Goal: Find contact information: Obtain details needed to contact an individual or organization

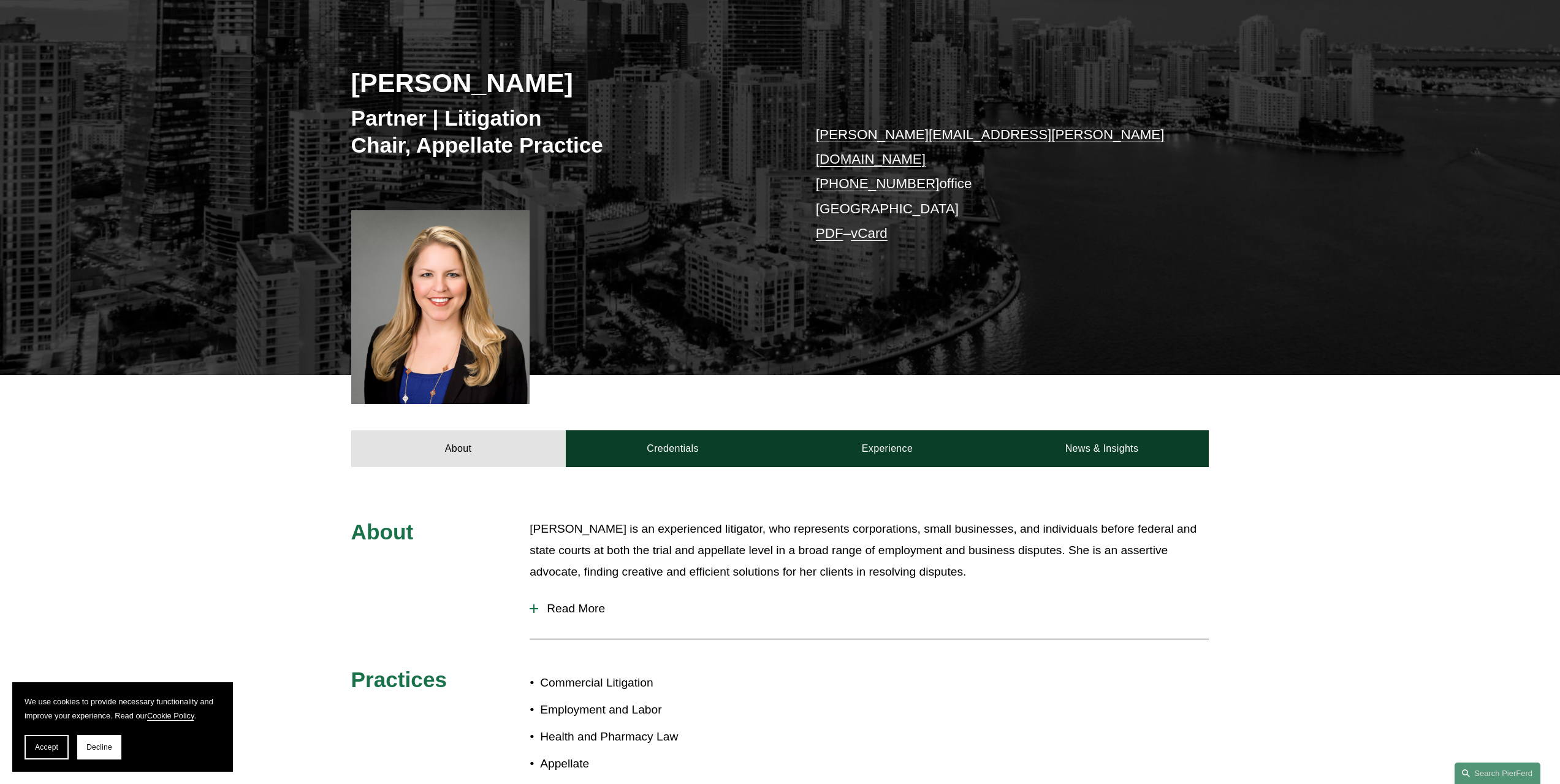
scroll to position [184, 0]
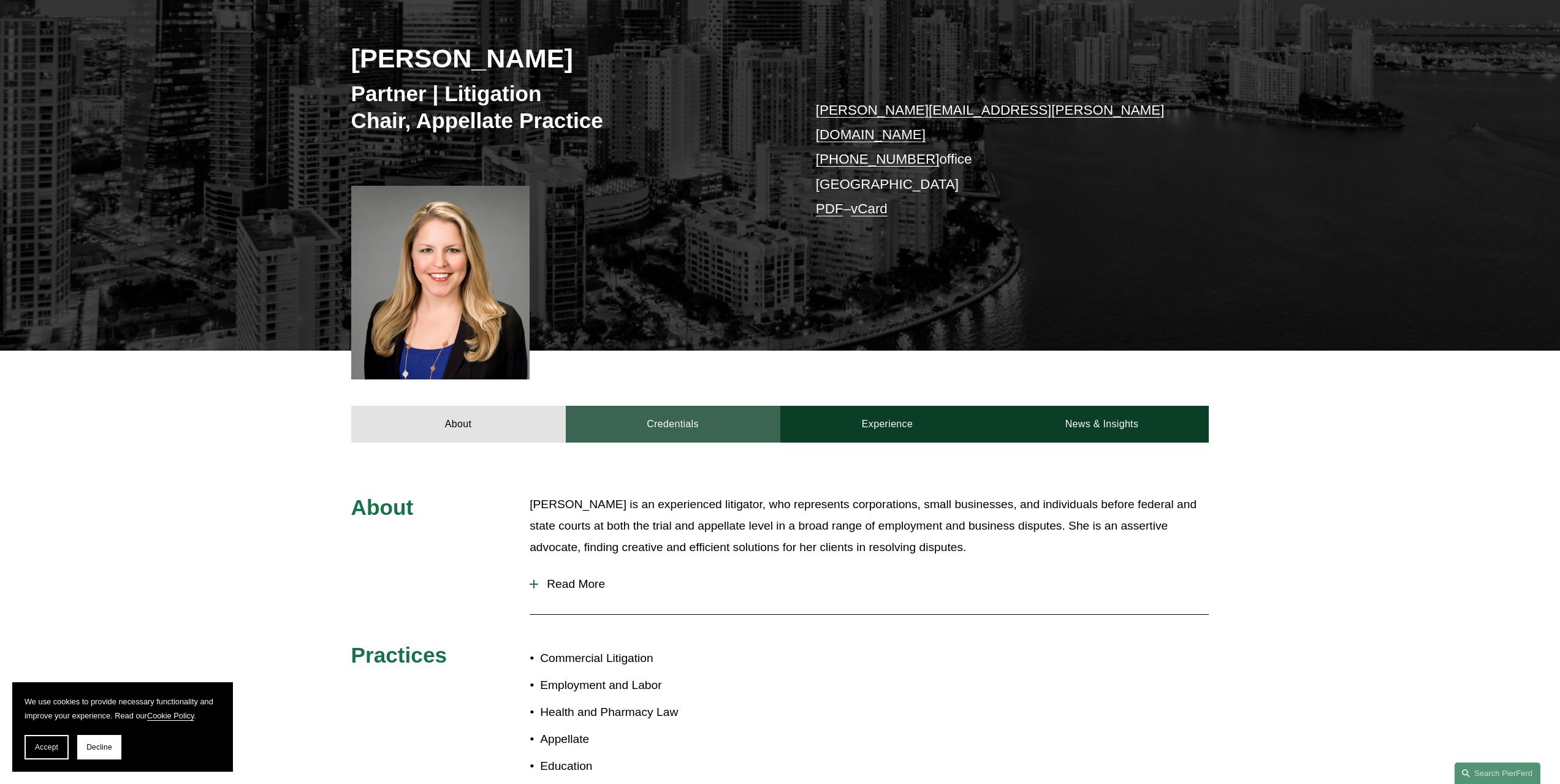
click at [690, 417] on link "Credentials" at bounding box center [673, 423] width 214 height 37
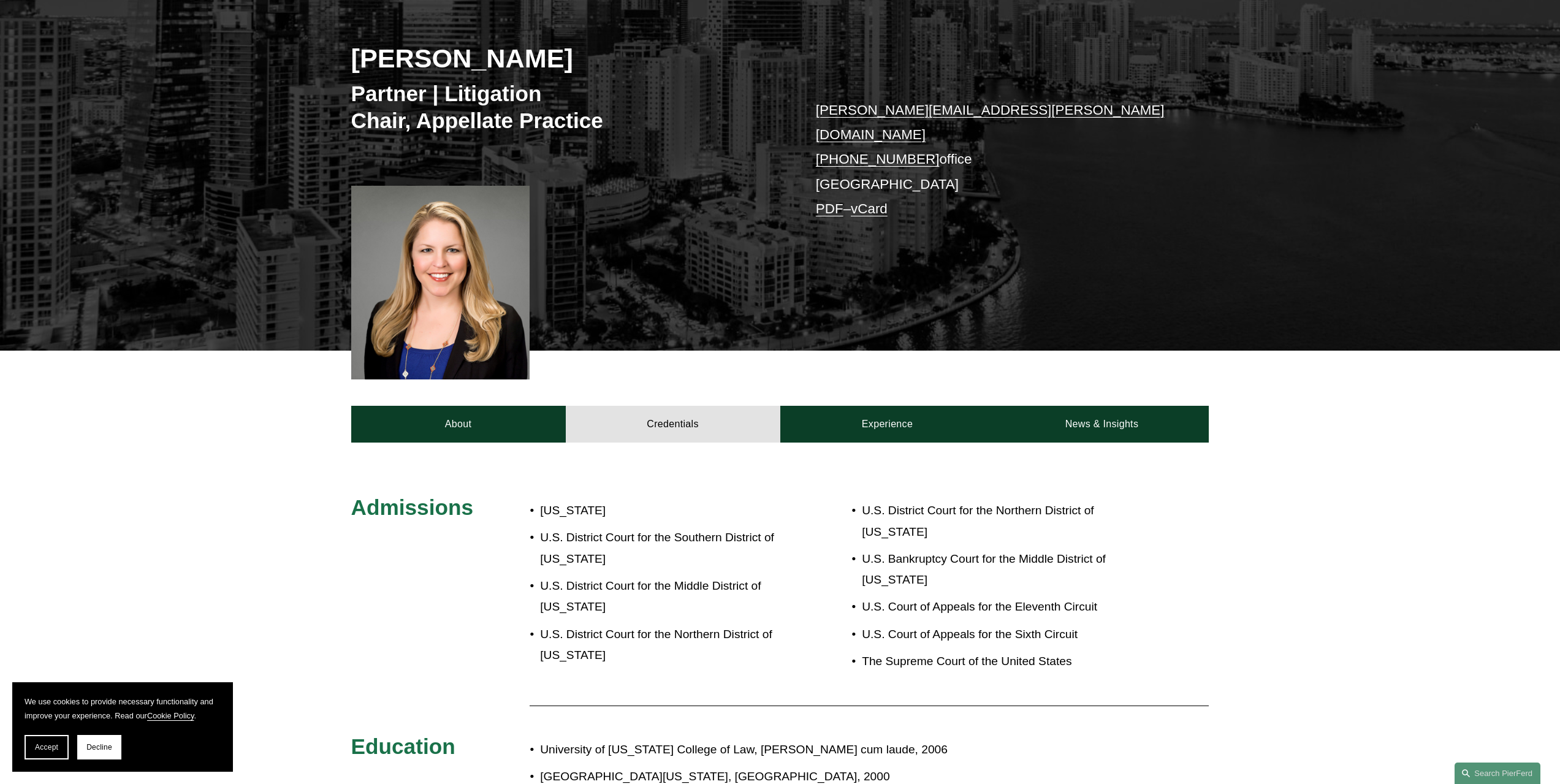
click at [491, 390] on div "About Credentials Experience News & Insights" at bounding box center [780, 396] width 1560 height 92
click at [477, 413] on link "About" at bounding box center [458, 423] width 214 height 37
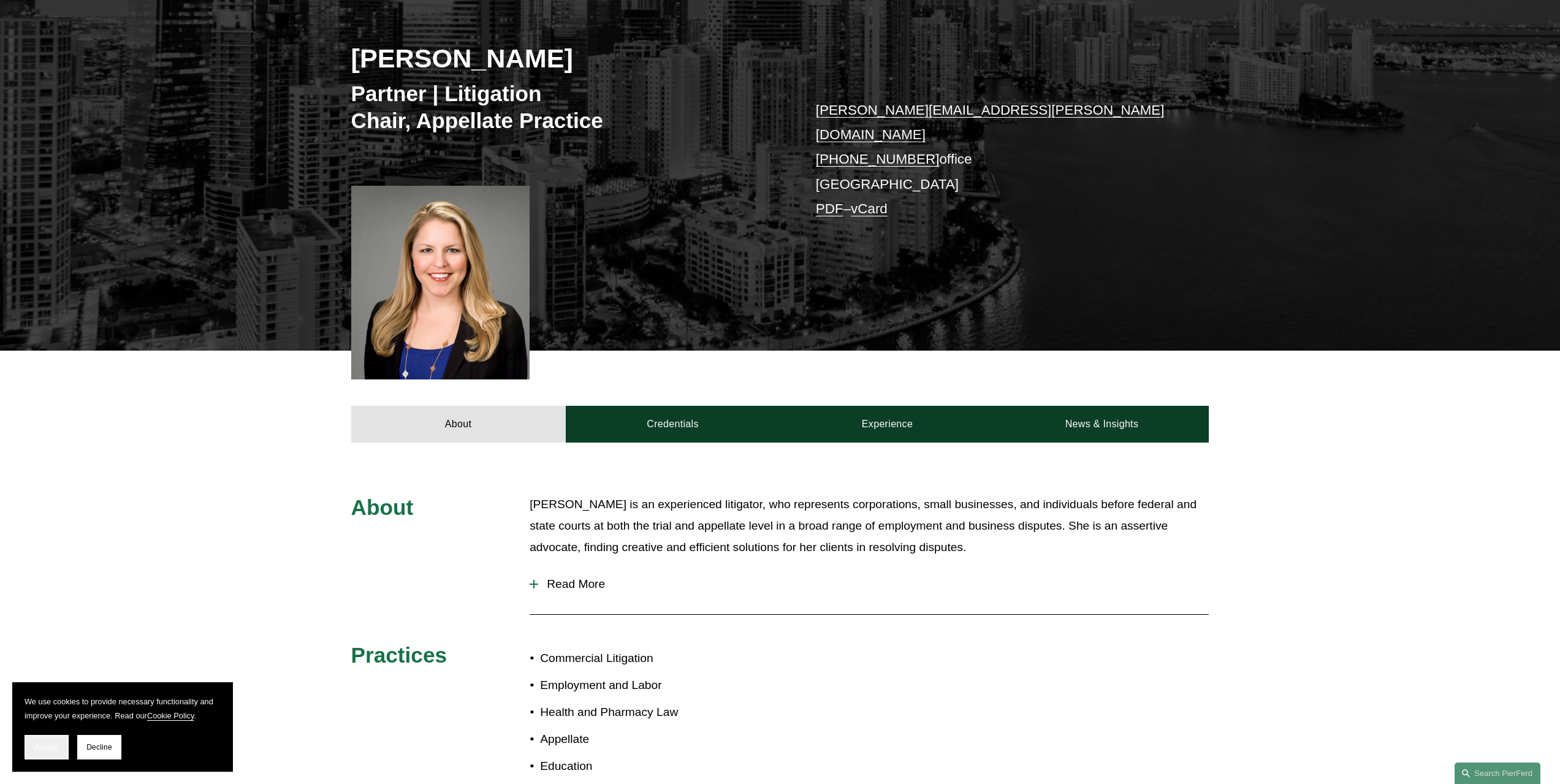
click at [46, 748] on span "Accept" at bounding box center [46, 746] width 24 height 9
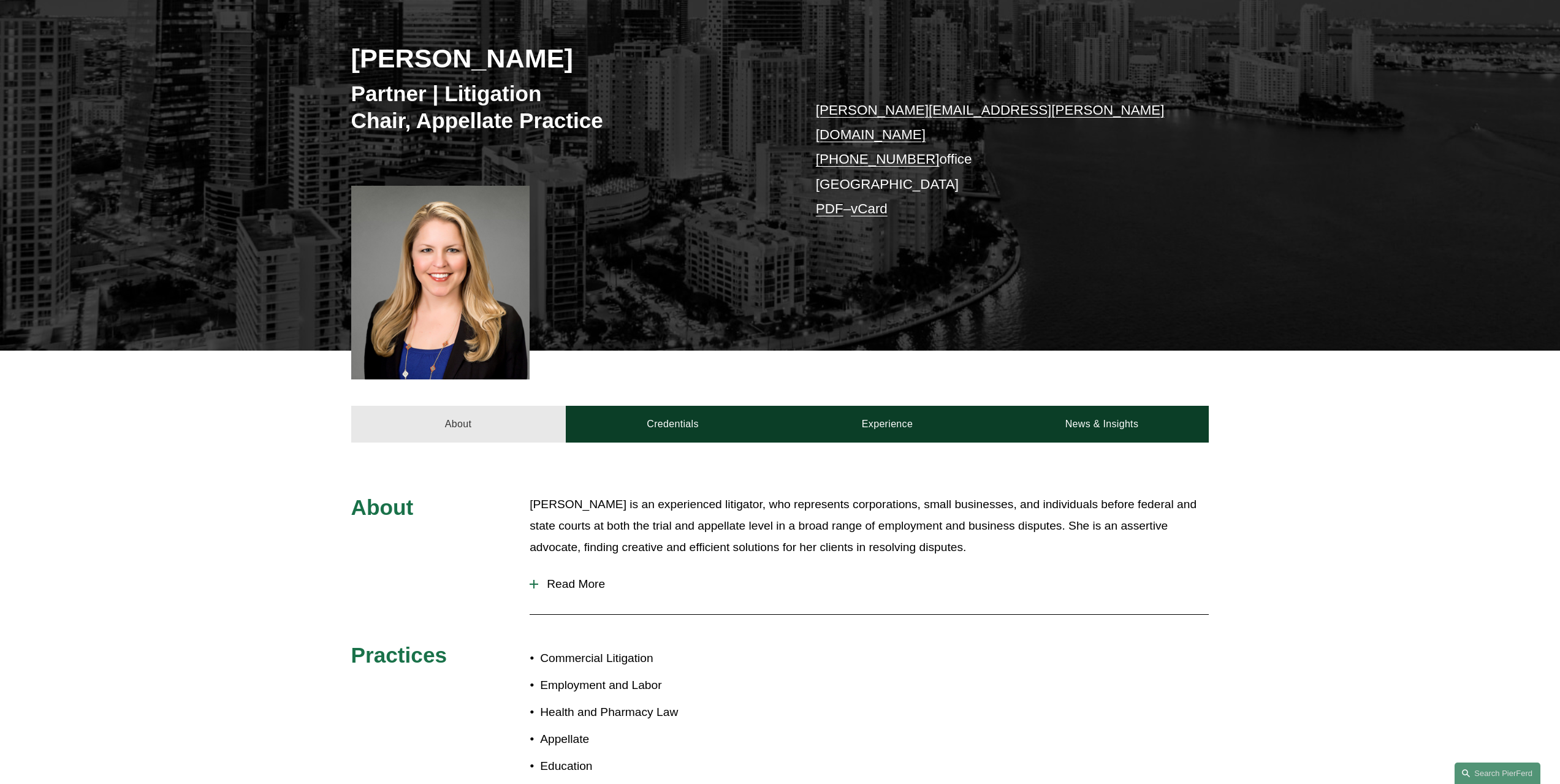
click at [474, 412] on link "About" at bounding box center [458, 423] width 214 height 37
click at [690, 413] on link "Credentials" at bounding box center [673, 423] width 214 height 37
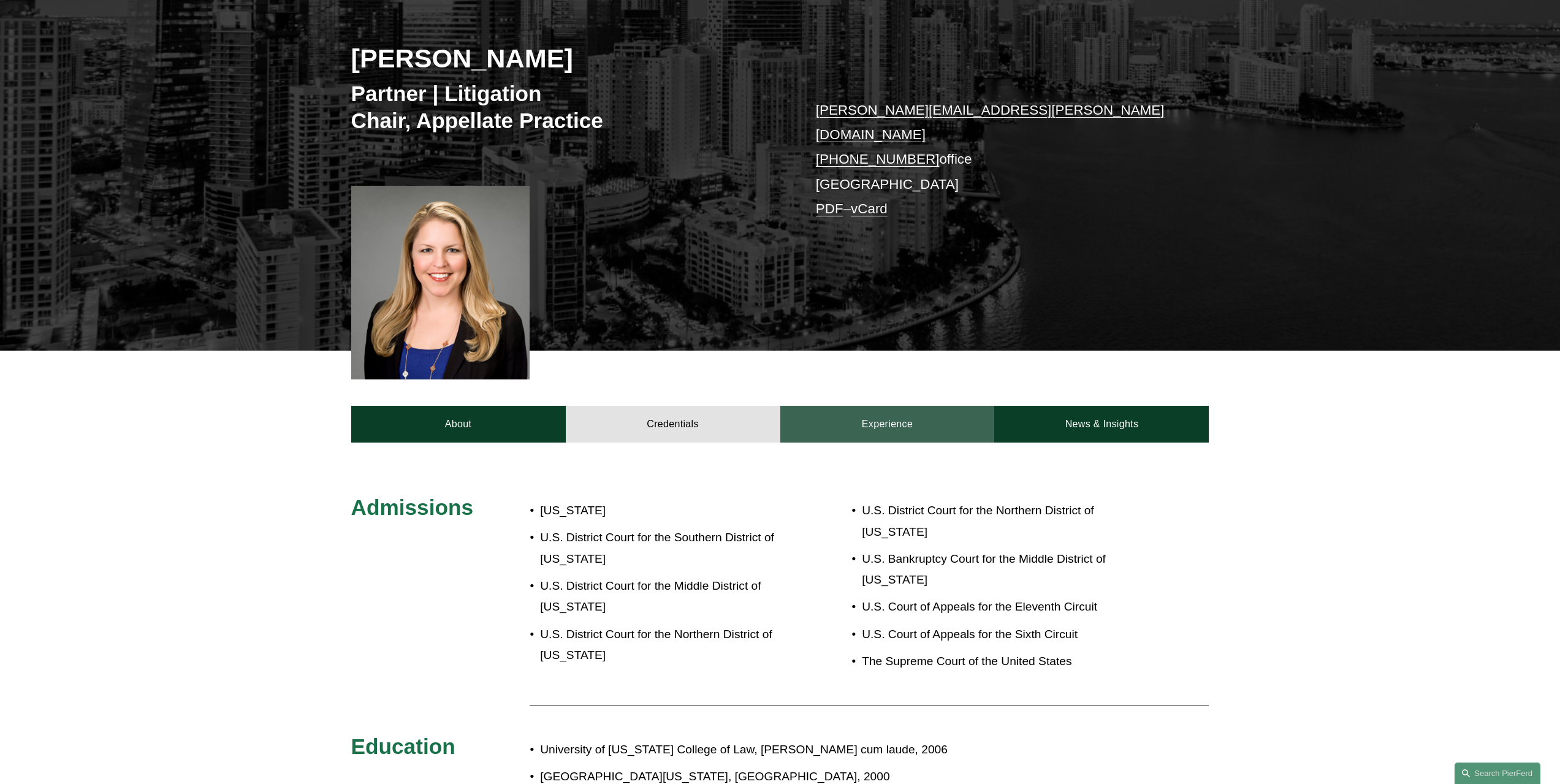
click at [914, 410] on link "Experience" at bounding box center [887, 423] width 214 height 37
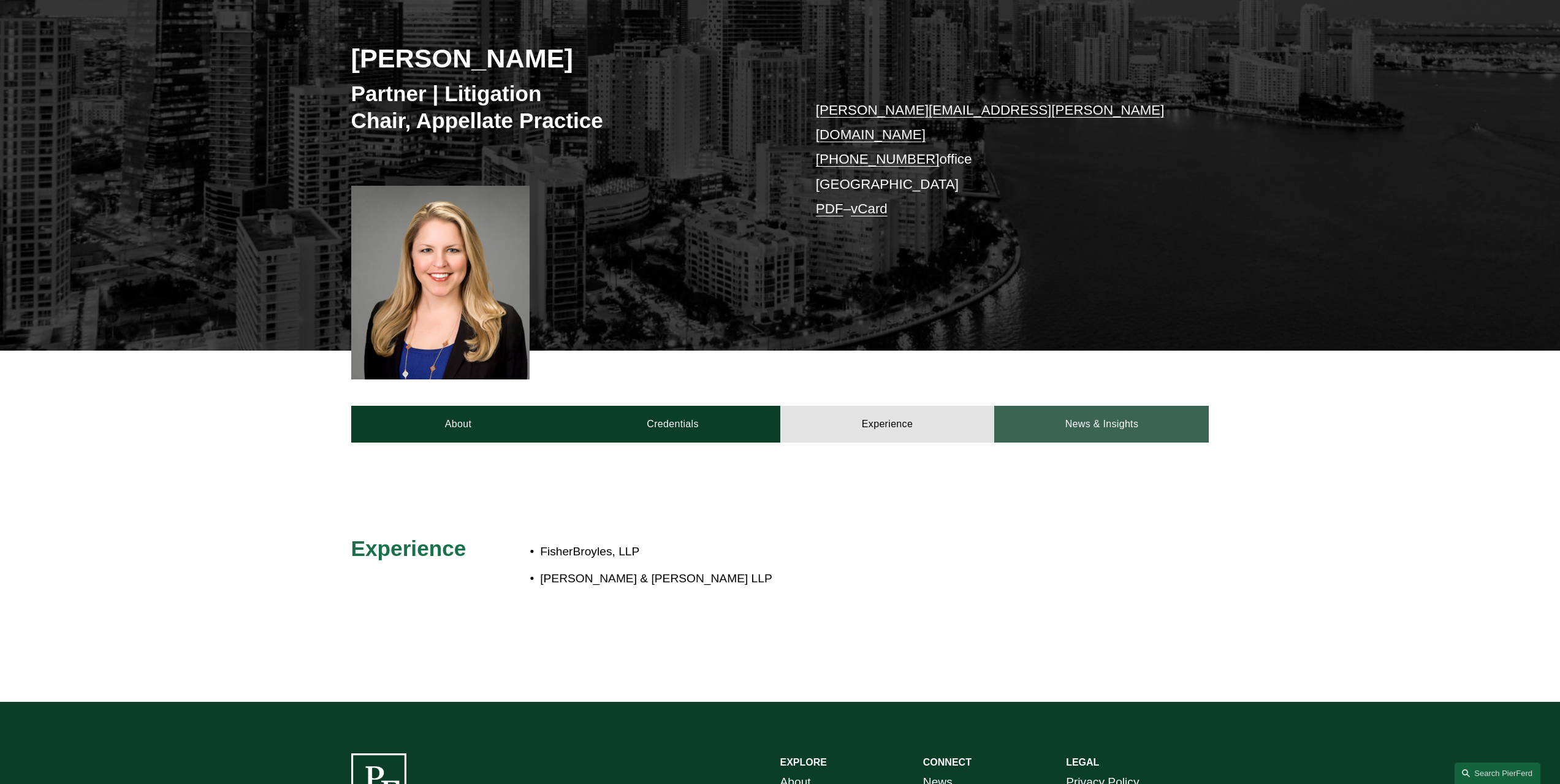
click at [1123, 411] on link "News & Insights" at bounding box center [1102, 423] width 214 height 37
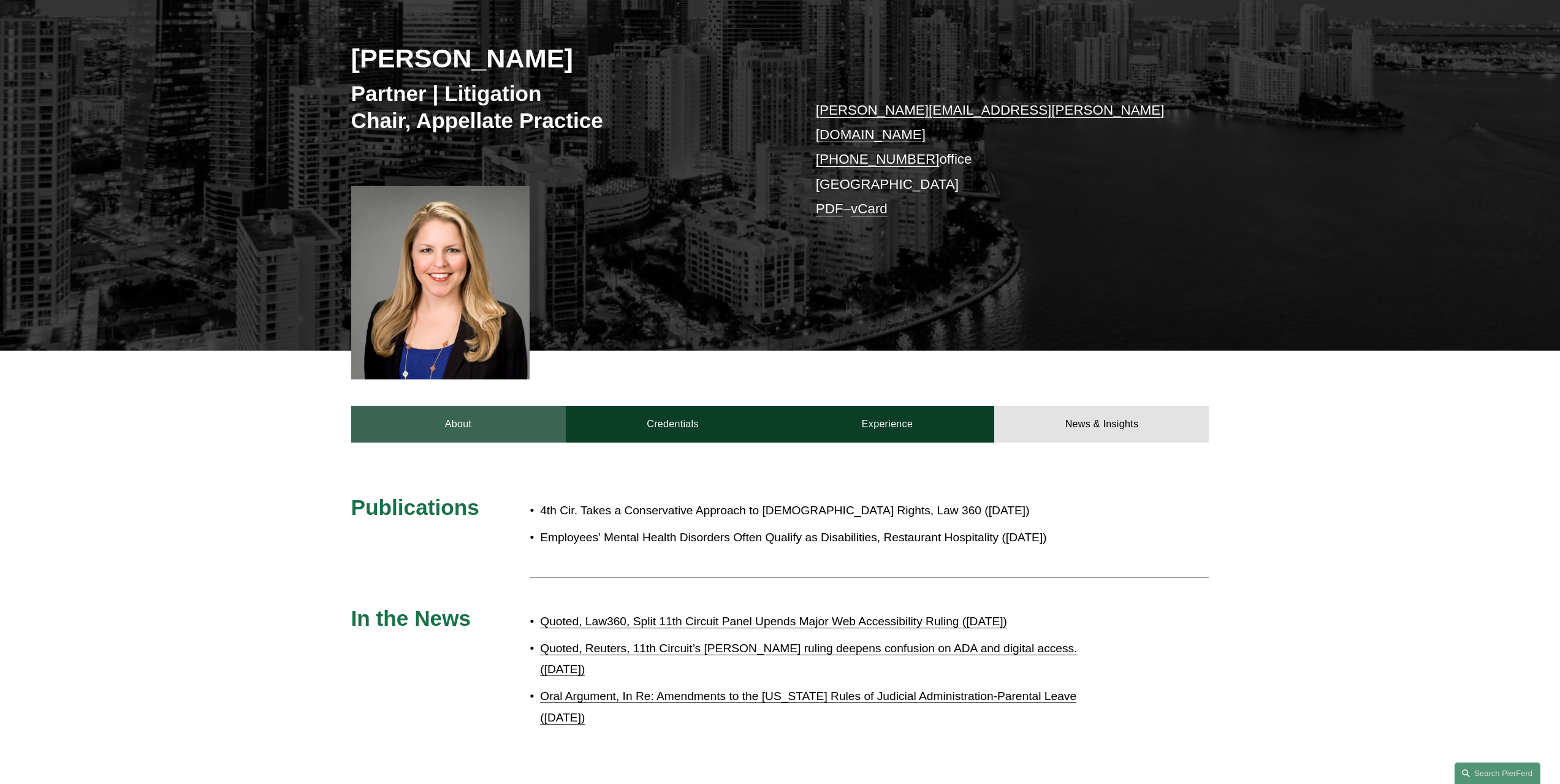
click at [455, 416] on link "About" at bounding box center [458, 423] width 214 height 37
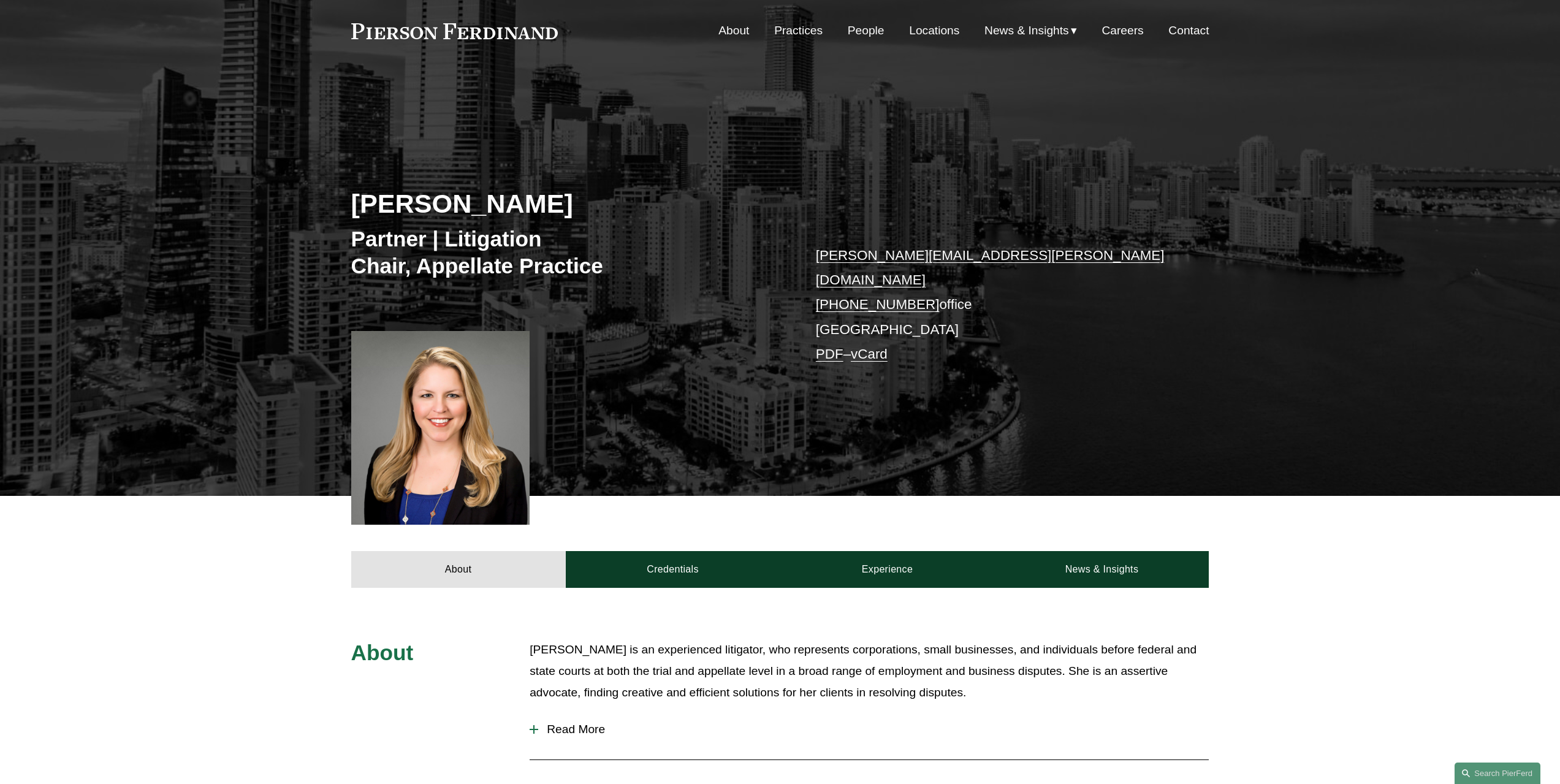
scroll to position [0, 0]
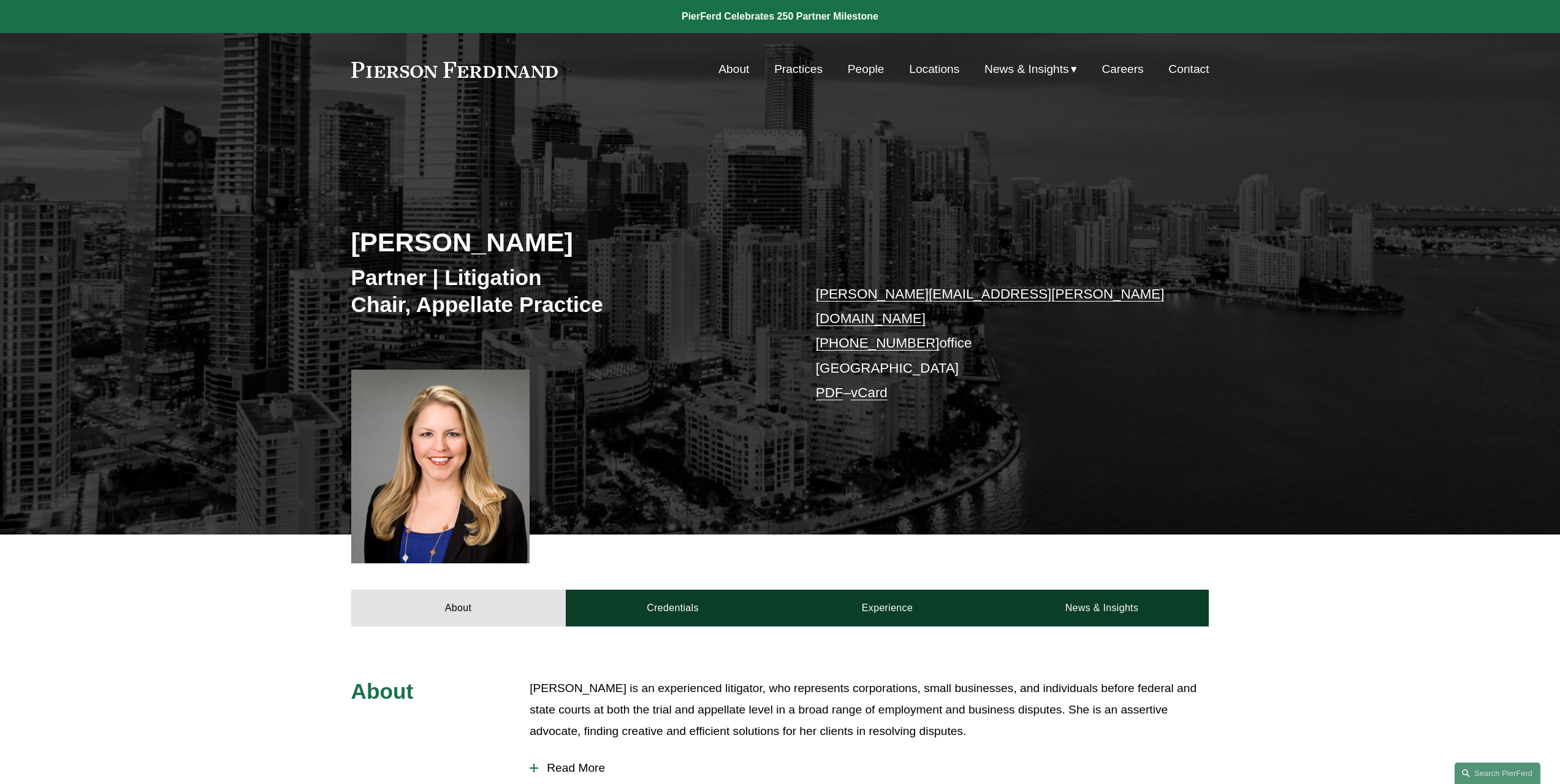
click at [904, 295] on link "susan.warner@pierferd.com" at bounding box center [990, 306] width 349 height 40
click at [892, 295] on link "susan.warner@pierferd.com" at bounding box center [990, 306] width 349 height 40
click at [903, 290] on link "susan.warner@pierferd.com" at bounding box center [990, 306] width 349 height 40
drag, startPoint x: 813, startPoint y: 286, endPoint x: 986, endPoint y: 293, distance: 173.1
click at [986, 293] on div "Susan V. Warner Partner | Litigation Chair, Appellate Practice susan.warner@pie…" at bounding box center [780, 343] width 1560 height 382
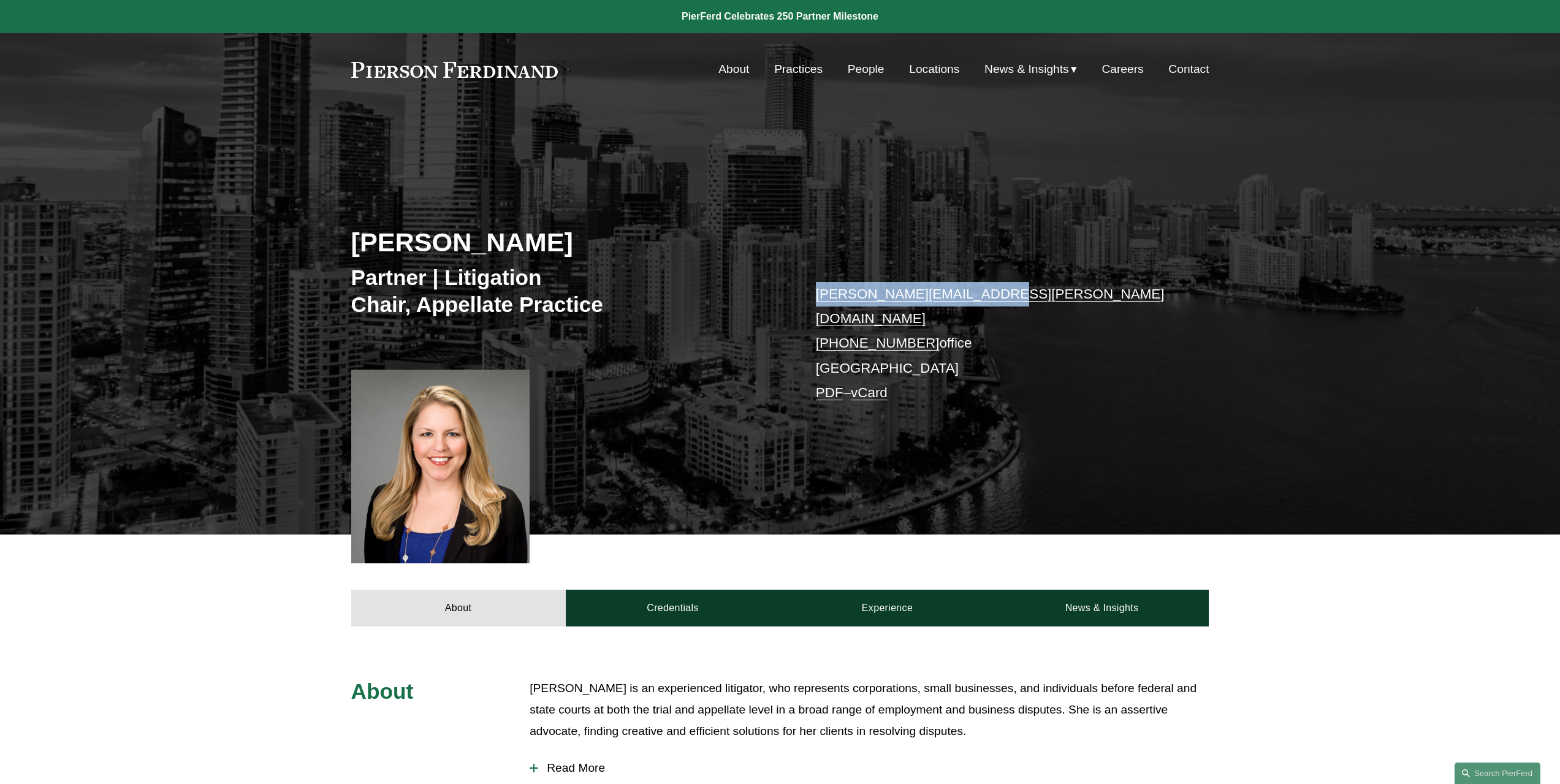
copy link "susan.warner@pierferd.com"
click at [719, 62] on link "About" at bounding box center [733, 69] width 31 height 24
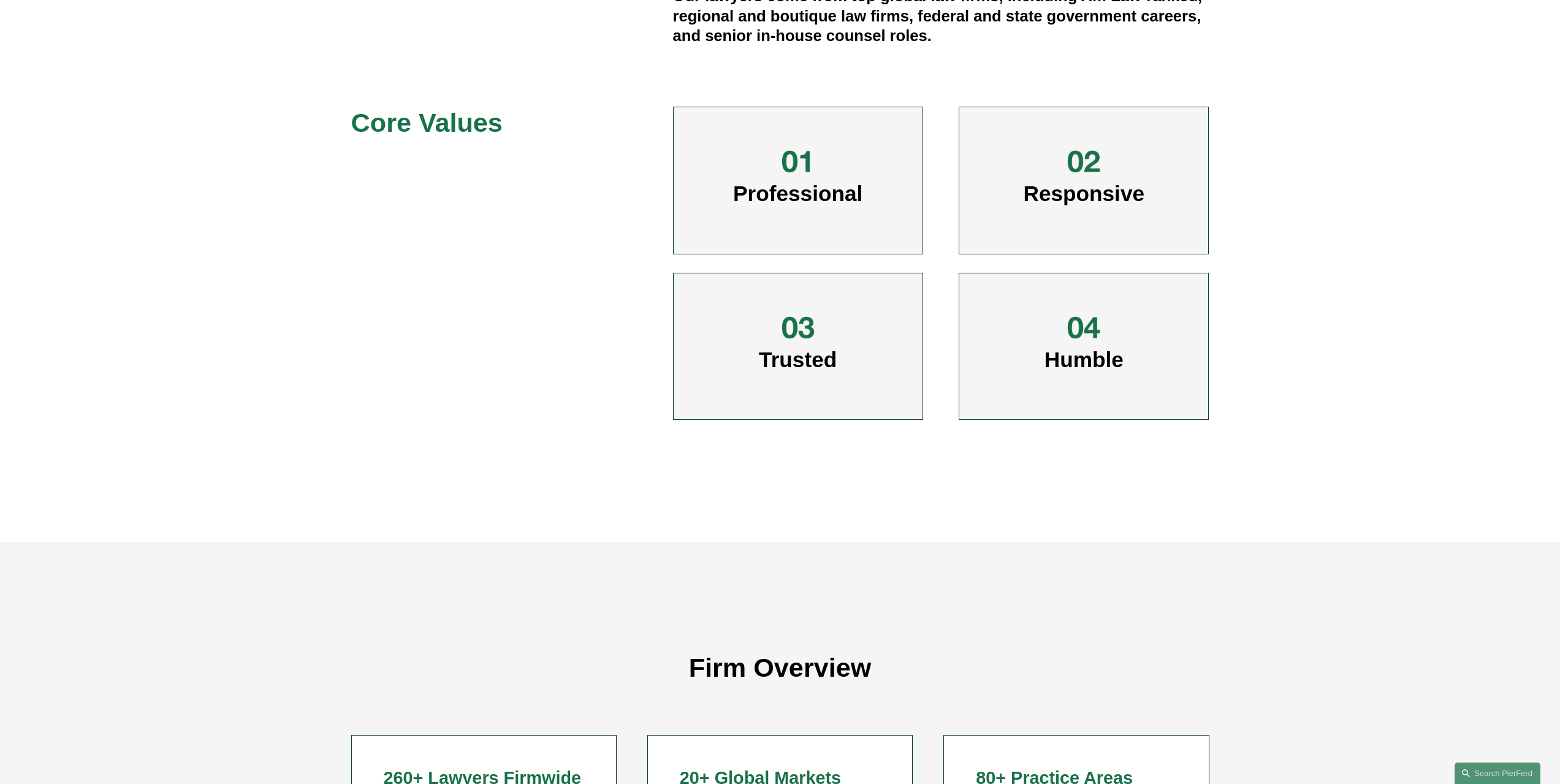
scroll to position [858, 0]
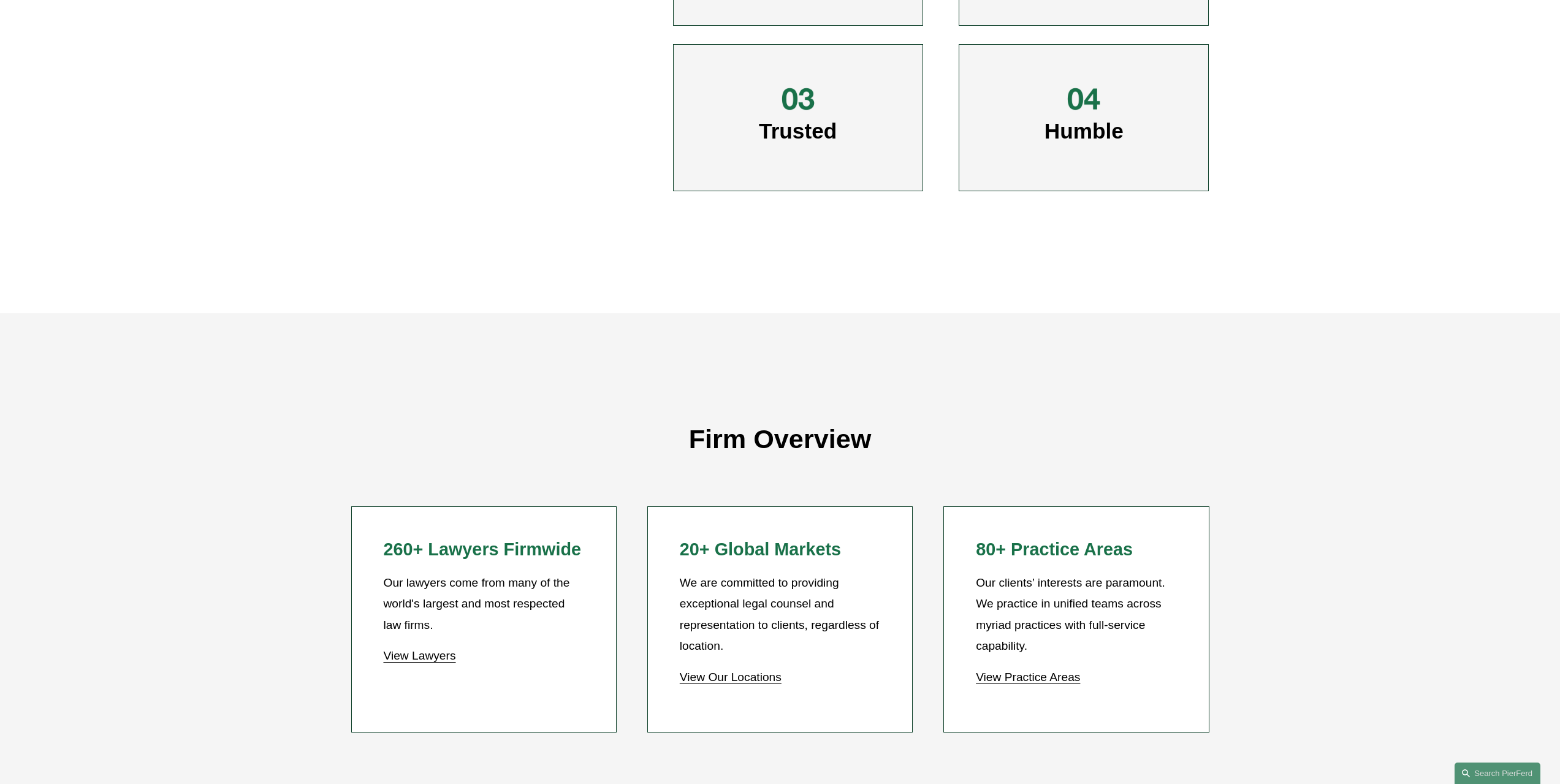
click at [1031, 679] on link "View Practice Areas" at bounding box center [1028, 677] width 104 height 13
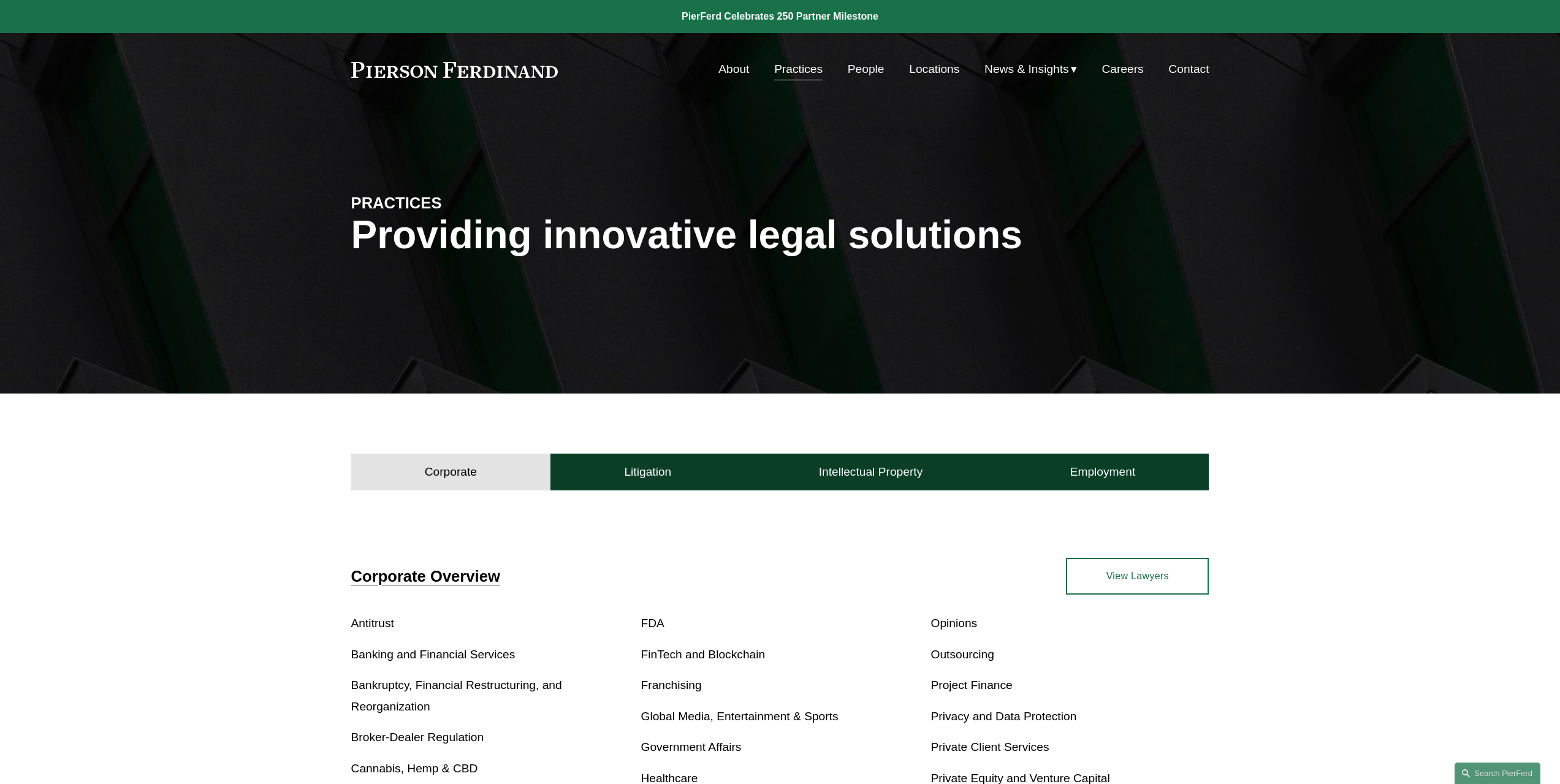
click at [1185, 69] on link "Contact" at bounding box center [1188, 69] width 40 height 24
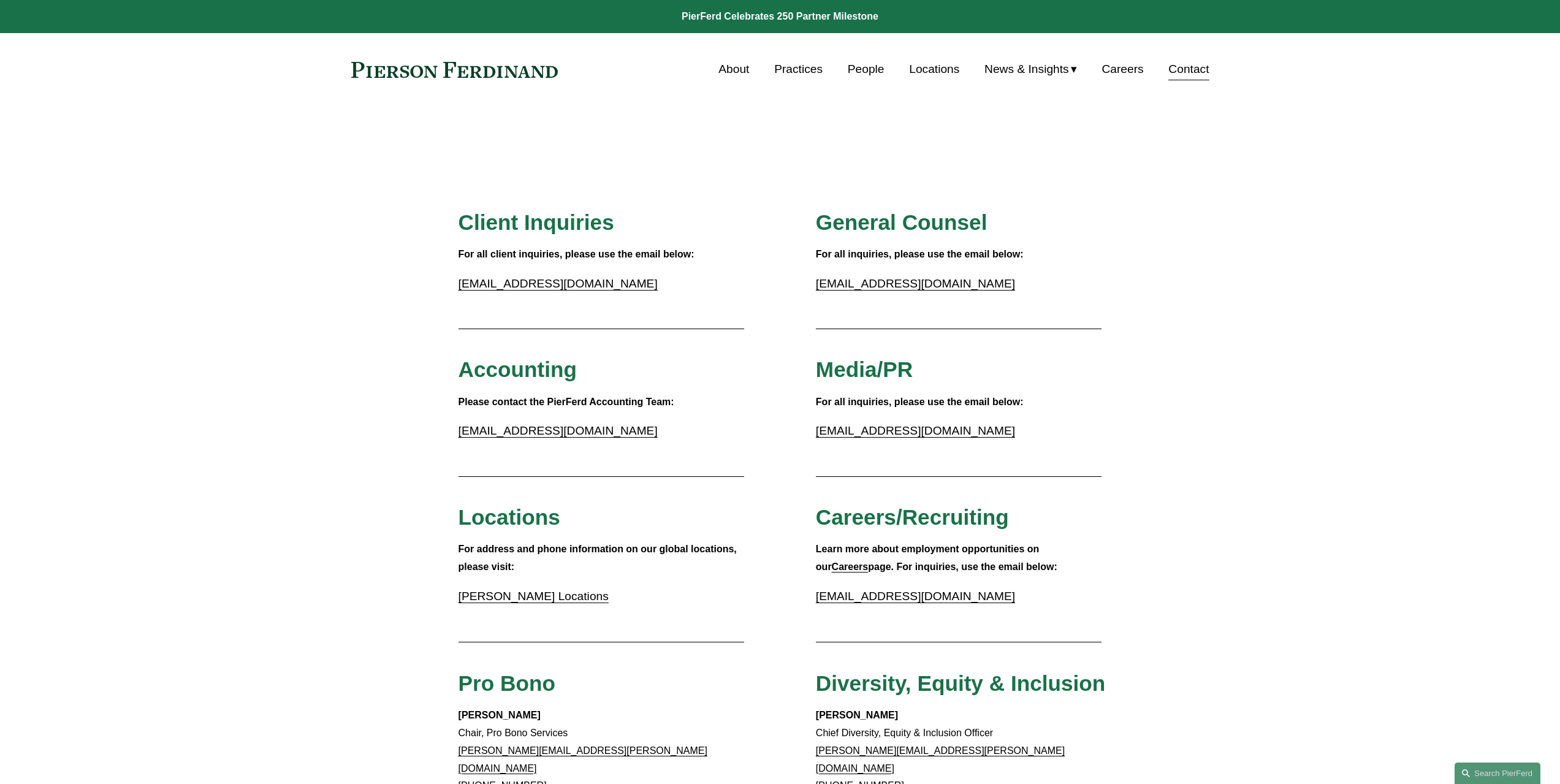
click at [859, 283] on link "gc@pierferd.com" at bounding box center [915, 283] width 199 height 13
drag, startPoint x: 805, startPoint y: 287, endPoint x: 947, endPoint y: 291, distance: 142.1
copy link "gc@pierferd.com"
click at [728, 69] on link "About" at bounding box center [733, 69] width 31 height 24
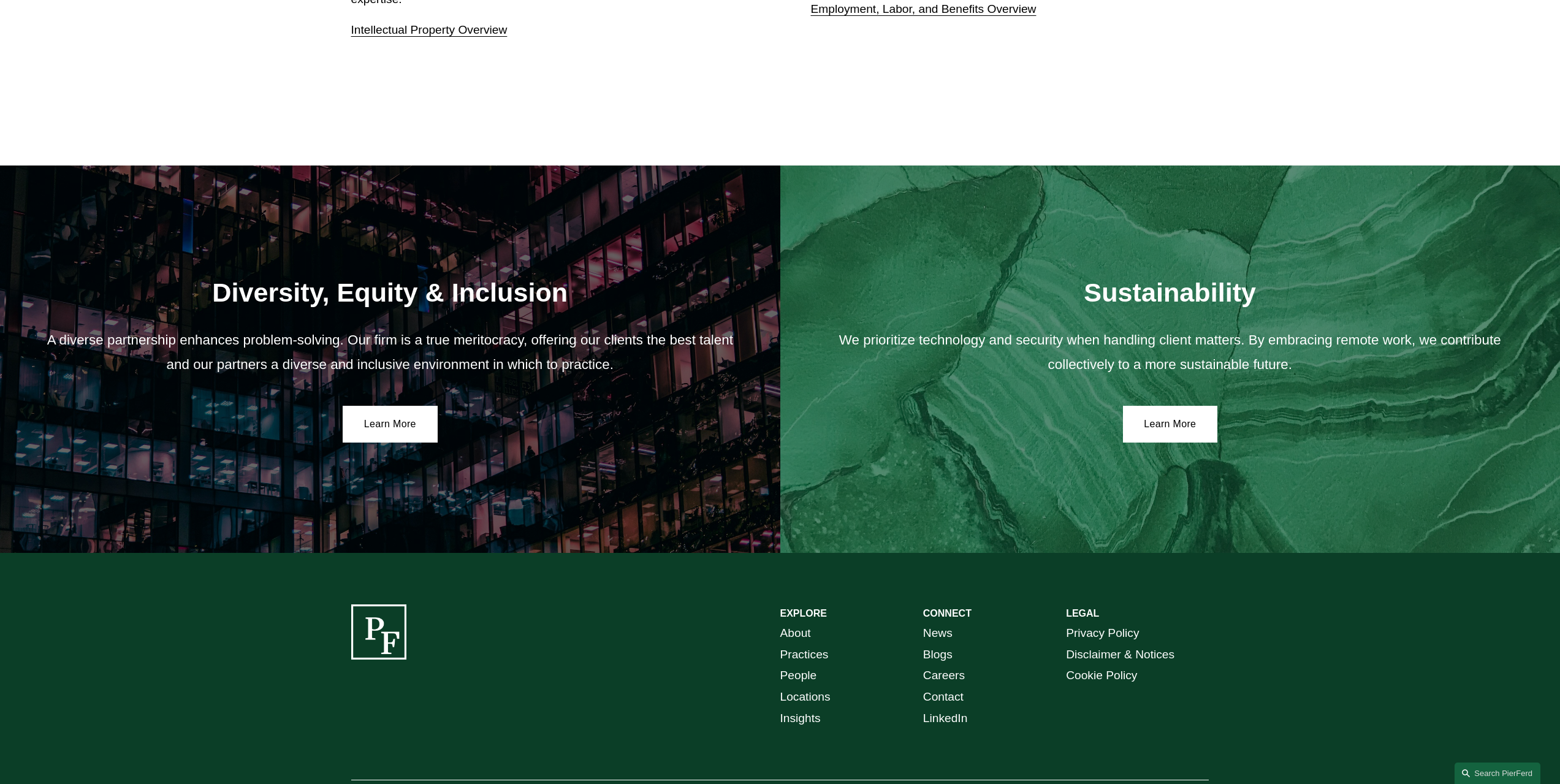
scroll to position [2236, 0]
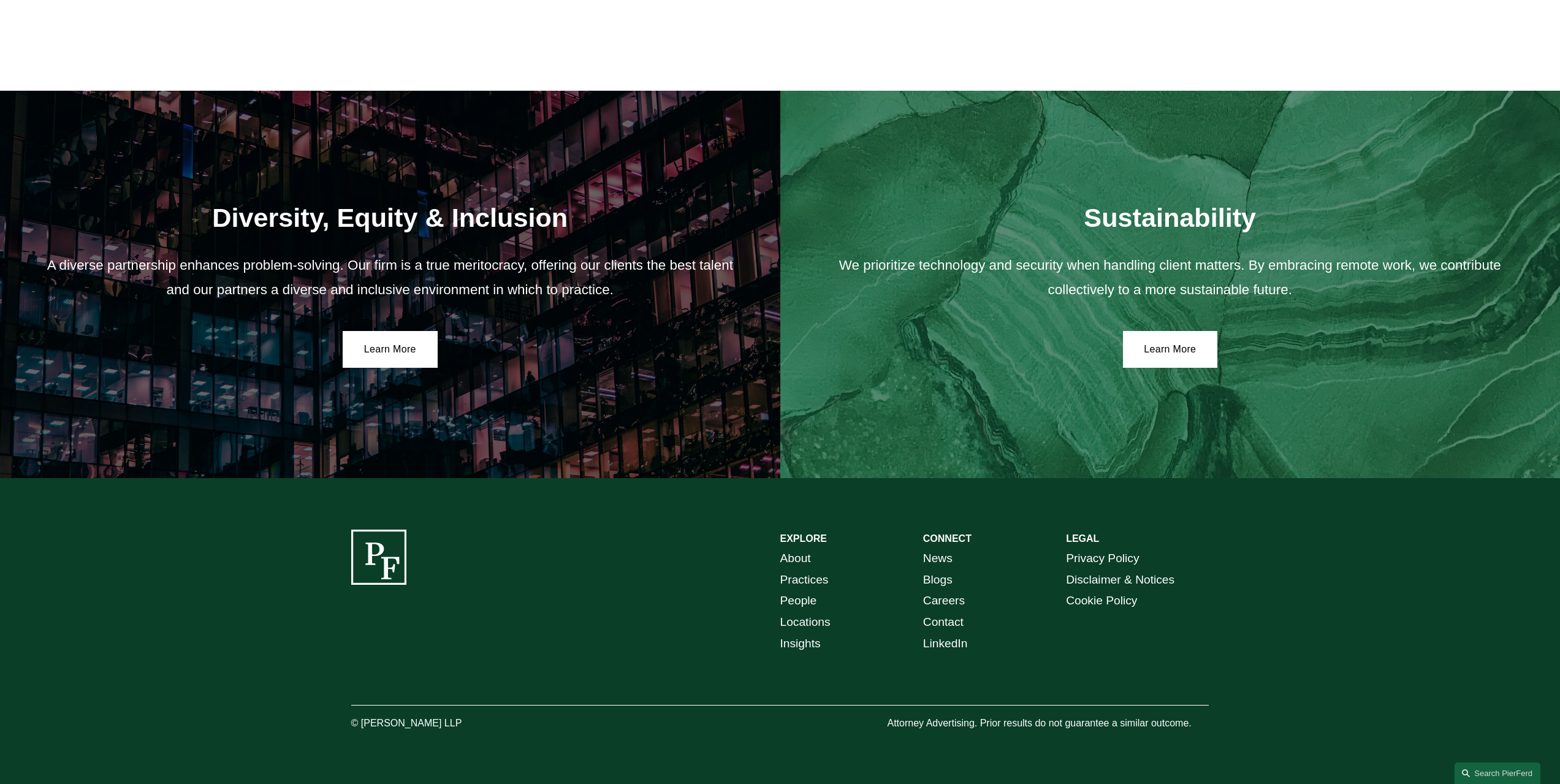
click at [953, 620] on link "Contact" at bounding box center [943, 622] width 40 height 21
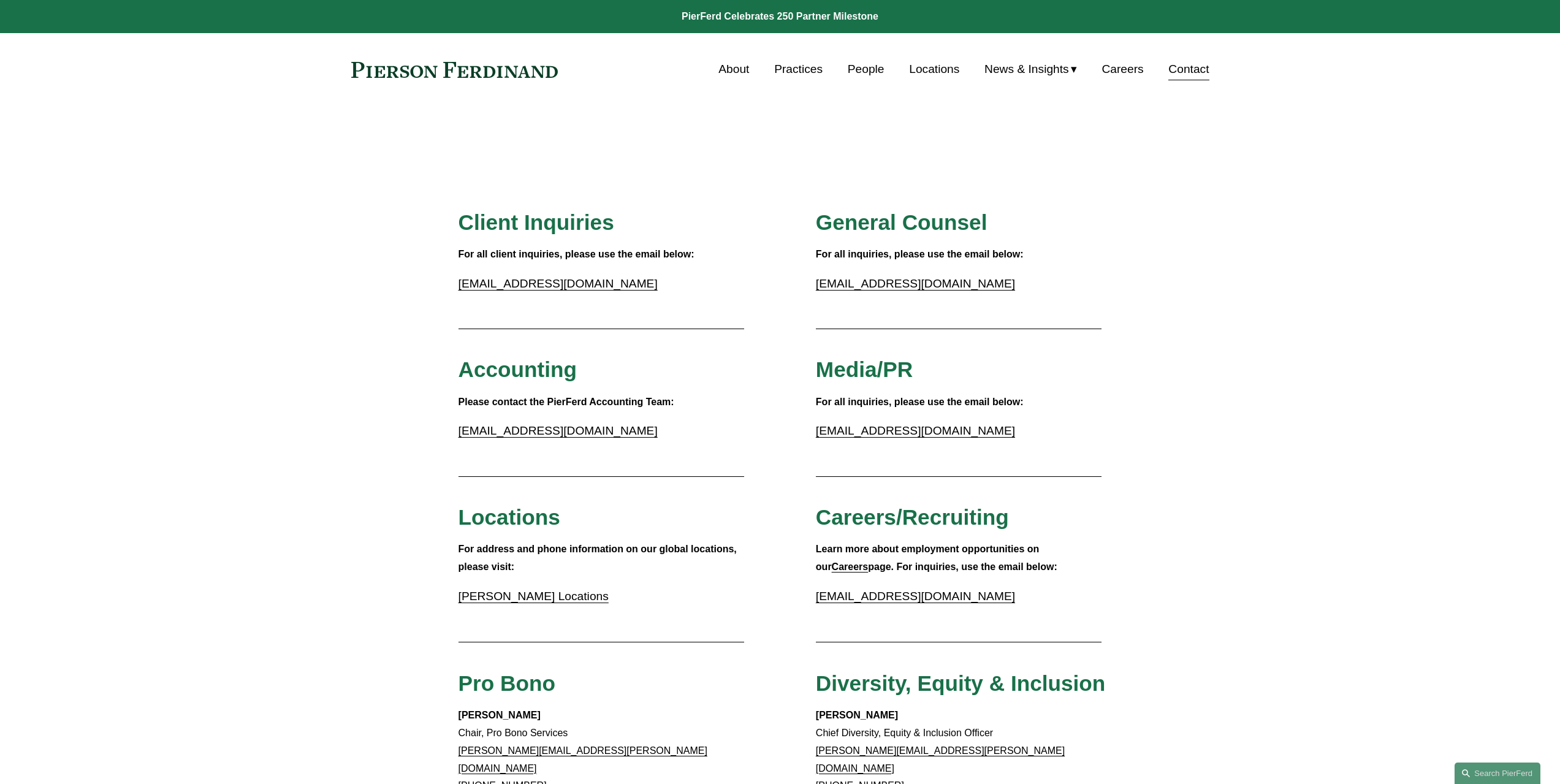
click at [724, 69] on link "About" at bounding box center [733, 69] width 31 height 24
